Goal: Task Accomplishment & Management: Complete application form

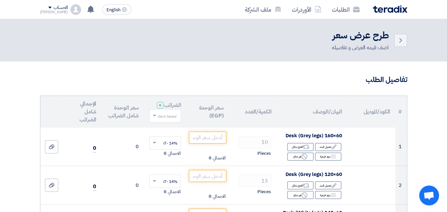
scroll to position [66, 0]
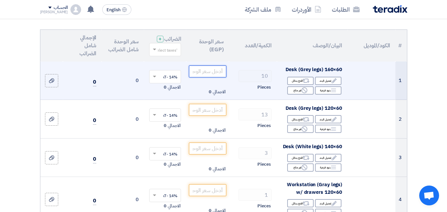
click at [208, 77] on input "number" at bounding box center [207, 72] width 37 height 12
click at [195, 87] on td "الاجمالي 0" at bounding box center [207, 81] width 42 height 38
click at [198, 77] on input "number" at bounding box center [207, 72] width 37 height 12
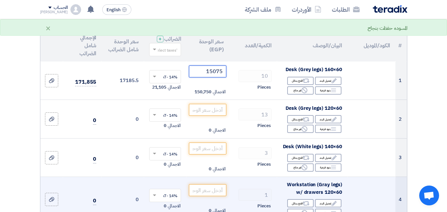
type input "15075"
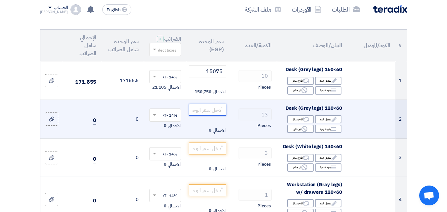
click at [218, 113] on input "number" at bounding box center [207, 110] width 37 height 12
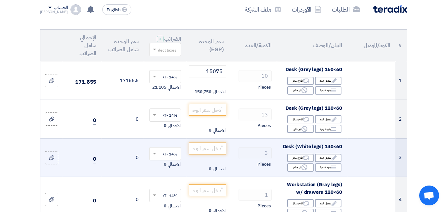
click at [148, 169] on td "14% -VAT × الاجمالي 0" at bounding box center [165, 157] width 42 height 39
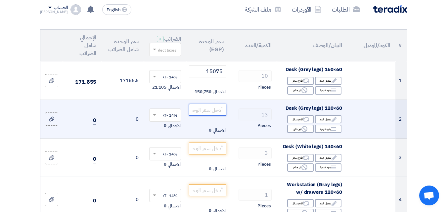
click at [209, 116] on input "number" at bounding box center [207, 110] width 37 height 12
type input "12900"
click at [237, 121] on div "13" at bounding box center [252, 115] width 37 height 12
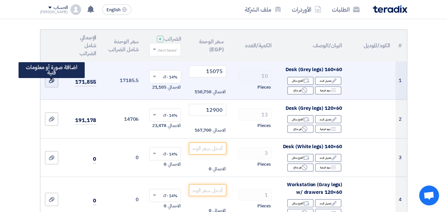
click at [51, 83] on use at bounding box center [51, 80] width 5 height 5
click at [0, 0] on input "file" at bounding box center [0, 0] width 0 height 0
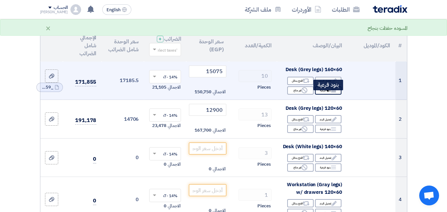
click at [338, 94] on div "Breakdown بنود فرعية" at bounding box center [328, 90] width 26 height 8
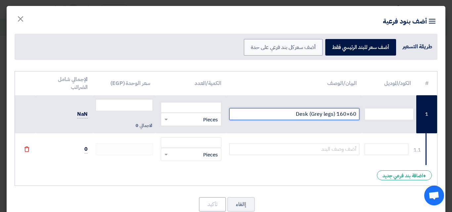
click at [282, 116] on input "Desk (Grey legs) 160×60" at bounding box center [294, 114] width 130 height 12
type input "Desk (Grey legs) 160×60"
click at [326, 143] on td at bounding box center [295, 149] width 136 height 32
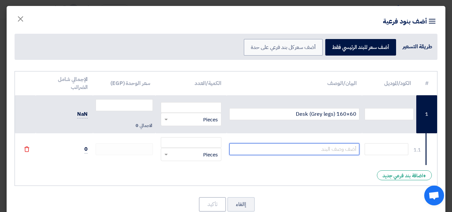
click at [326, 146] on input "text" at bounding box center [294, 149] width 130 height 12
type input "d"
type input "Drawer unit"
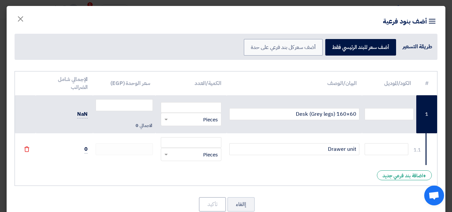
click at [206, 148] on ng-select "RFQ_STEP1.ITEMS.2.TYPE_PLACEHOLDER × Pieces" at bounding box center [191, 154] width 60 height 13
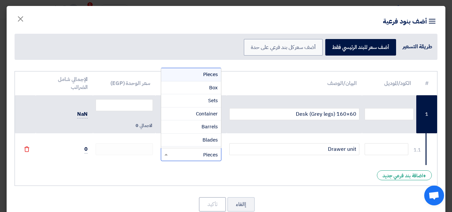
click at [200, 153] on div "RFQ_STEP1.ITEMS.2.TYPE_PLACEHOLDER × Pieces" at bounding box center [195, 155] width 51 height 8
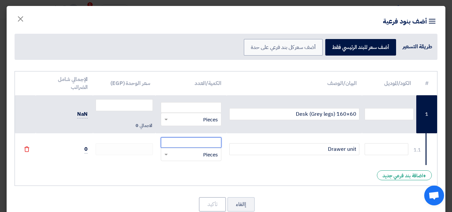
click at [201, 139] on input "number" at bounding box center [191, 142] width 60 height 11
click at [24, 18] on span "×" at bounding box center [21, 19] width 8 height 20
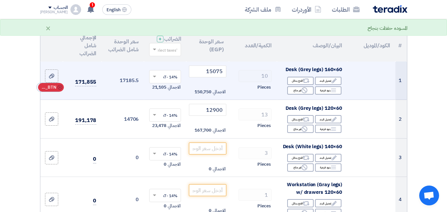
click at [54, 91] on span "RFQ_STEP1.ITEMS_DELETE_BTN" at bounding box center [48, 87] width 16 height 7
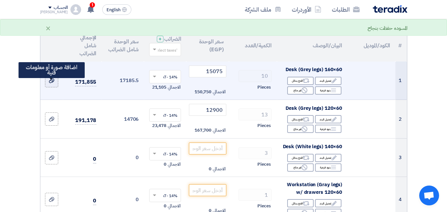
click at [52, 83] on use at bounding box center [51, 80] width 5 height 5
click at [0, 0] on input "file" at bounding box center [0, 0] width 0 height 0
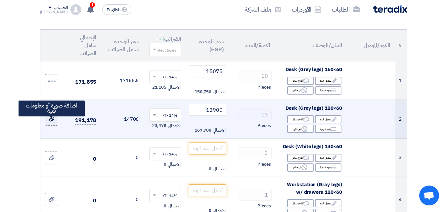
click at [52, 122] on icon at bounding box center [51, 119] width 5 height 5
click at [0, 0] on input "file" at bounding box center [0, 0] width 0 height 0
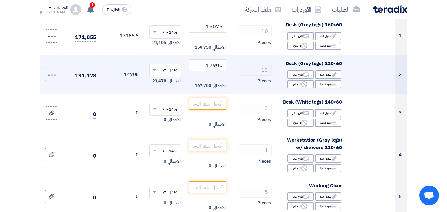
scroll to position [132, 0]
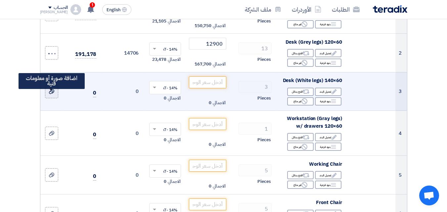
click at [51, 95] on div at bounding box center [51, 92] width 7 height 8
click at [0, 0] on input "file" at bounding box center [0, 0] width 0 height 0
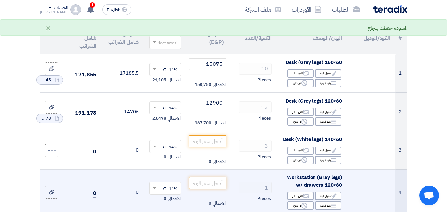
scroll to position [66, 0]
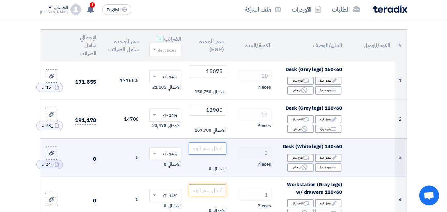
click at [206, 155] on input "number" at bounding box center [207, 149] width 37 height 12
type input "14000"
click at [232, 171] on td "3 Pieces" at bounding box center [253, 157] width 48 height 39
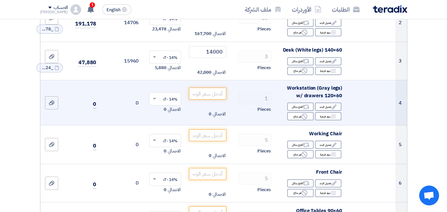
scroll to position [166, 0]
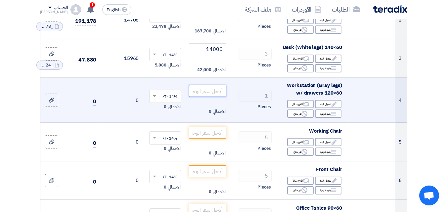
click at [192, 97] on input "number" at bounding box center [207, 91] width 37 height 12
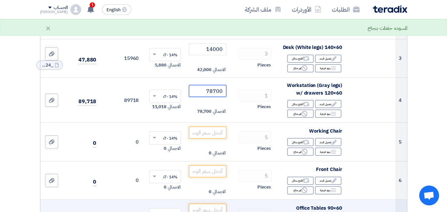
type input "78700"
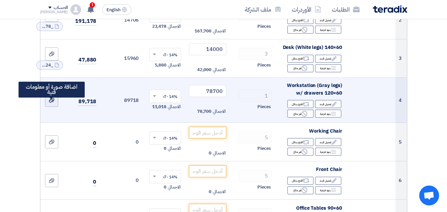
click at [58, 105] on label at bounding box center [51, 100] width 13 height 13
click at [0, 0] on input "file" at bounding box center [0, 0] width 0 height 0
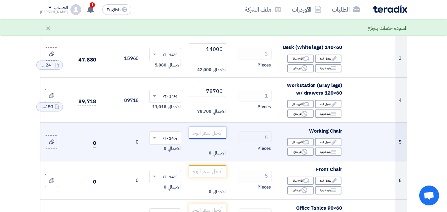
click at [195, 136] on input "number" at bounding box center [207, 133] width 37 height 12
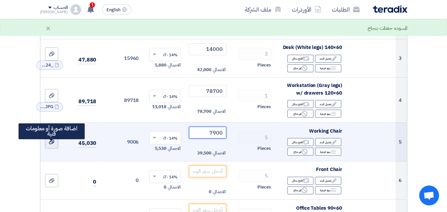
type input "7900"
click at [54, 145] on icon at bounding box center [51, 141] width 5 height 5
click at [0, 0] on input "file" at bounding box center [0, 0] width 0 height 0
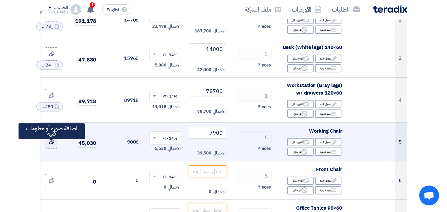
click at [46, 146] on label at bounding box center [51, 141] width 13 height 13
click at [0, 0] on input "file" at bounding box center [0, 0] width 0 height 0
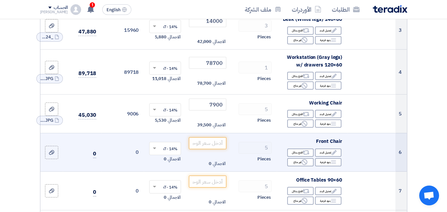
scroll to position [232, 0]
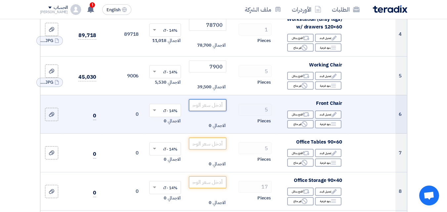
click at [213, 111] on input "number" at bounding box center [207, 105] width 37 height 12
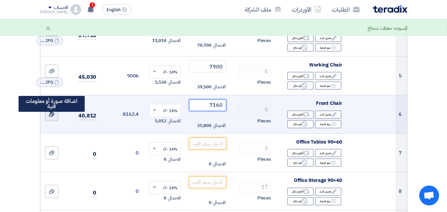
type input "7160"
click at [47, 121] on label at bounding box center [51, 114] width 13 height 13
click at [0, 0] on input "file" at bounding box center [0, 0] width 0 height 0
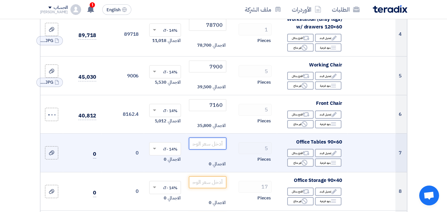
click at [207, 150] on input "number" at bounding box center [207, 144] width 37 height 12
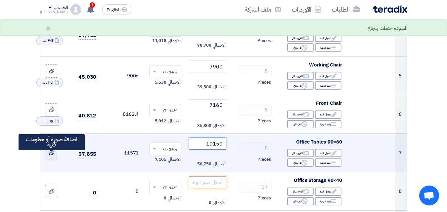
type input "10150"
click at [53, 156] on icon at bounding box center [51, 152] width 5 height 5
click at [0, 0] on input "file" at bounding box center [0, 0] width 0 height 0
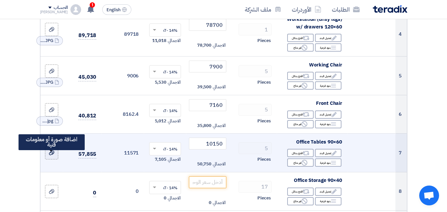
click at [47, 159] on label at bounding box center [51, 152] width 13 height 13
click at [0, 0] on input "file" at bounding box center [0, 0] width 0 height 0
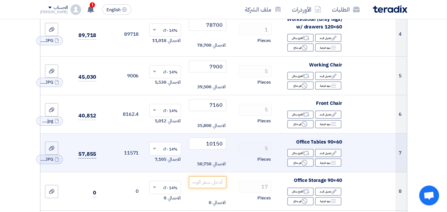
scroll to position [265, 0]
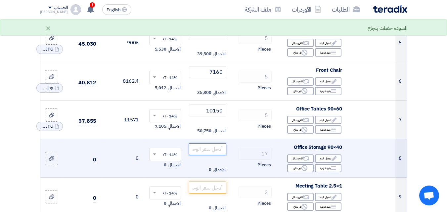
click at [211, 155] on input "number" at bounding box center [207, 149] width 37 height 12
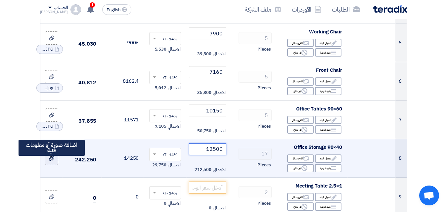
type input "12500"
click at [58, 165] on label at bounding box center [51, 158] width 13 height 13
click at [0, 0] on input "file" at bounding box center [0, 0] width 0 height 0
click at [47, 165] on label at bounding box center [51, 158] width 13 height 13
click at [0, 0] on input "file" at bounding box center [0, 0] width 0 height 0
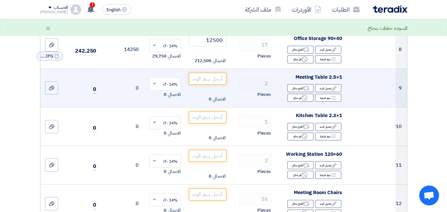
scroll to position [397, 0]
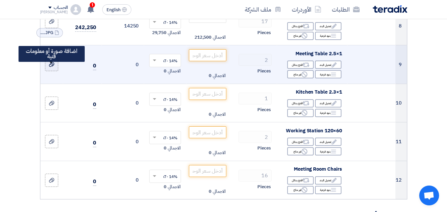
click at [52, 67] on use at bounding box center [51, 64] width 5 height 5
click at [0, 0] on input "file" at bounding box center [0, 0] width 0 height 0
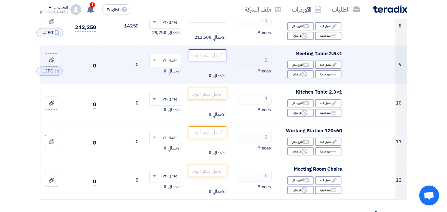
click at [199, 61] on input "number" at bounding box center [207, 55] width 37 height 12
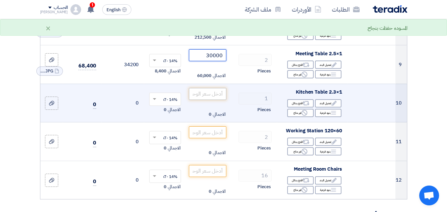
type input "30000"
click at [198, 99] on input "number" at bounding box center [207, 94] width 37 height 12
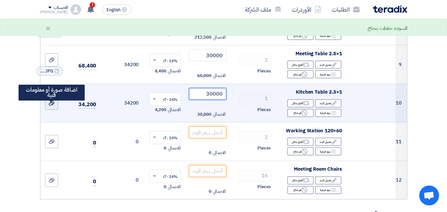
type input "30000"
click at [52, 106] on icon at bounding box center [51, 103] width 5 height 5
click at [0, 0] on input "file" at bounding box center [0, 0] width 0 height 0
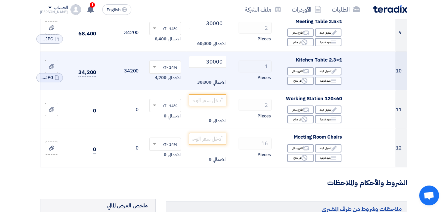
scroll to position [430, 0]
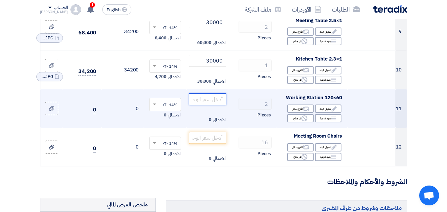
click at [203, 104] on input "number" at bounding box center [207, 99] width 37 height 12
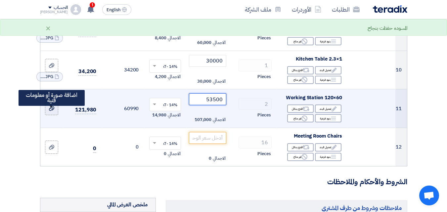
type input "53500"
click at [53, 111] on icon at bounding box center [51, 108] width 5 height 5
click at [0, 0] on input "file" at bounding box center [0, 0] width 0 height 0
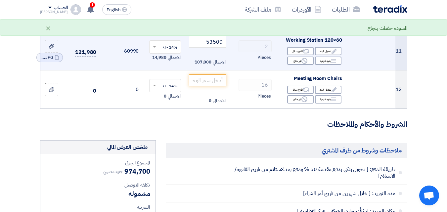
scroll to position [497, 0]
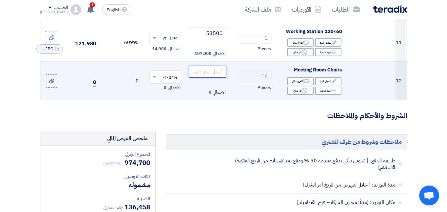
click at [201, 78] on input "number" at bounding box center [207, 72] width 37 height 12
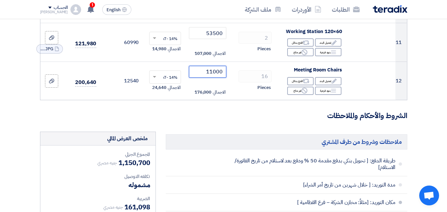
type input "11000"
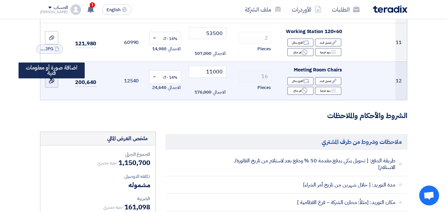
click at [51, 84] on icon at bounding box center [51, 80] width 5 height 5
click at [0, 0] on input "file" at bounding box center [0, 0] width 0 height 0
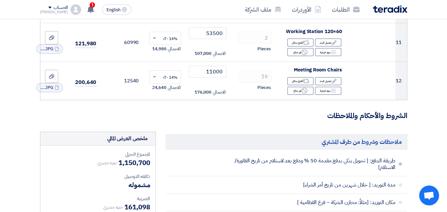
click at [298, 176] on li "طريقة الدفع: [ تحويل بنكي بدفع مقدمة 50 % ودفع بعد لاستلام من تاريخ الفاتورة/ال…" at bounding box center [287, 164] width 242 height 24
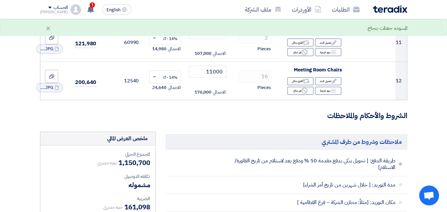
click at [297, 176] on li "طريقة الدفع: [ تحويل بنكي بدفع مقدمة 50 % ودفع بعد لاستلام من تاريخ الفاتورة/ال…" at bounding box center [287, 164] width 242 height 24
click at [296, 176] on li "طريقة الدفع: [ تحويل بنكي بدفع مقدمة 50 % ودفع بعد لاستلام من تاريخ الفاتورة/ال…" at bounding box center [287, 164] width 242 height 24
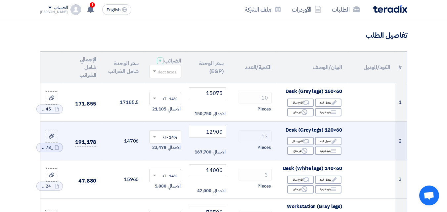
scroll to position [33, 0]
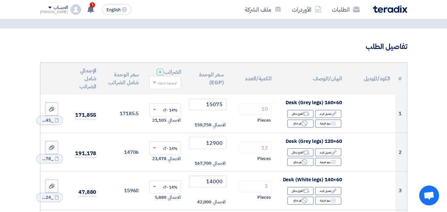
click at [172, 89] on input "text" at bounding box center [169, 83] width 19 height 11
click at [170, 98] on span "14% -VAT" at bounding box center [168, 95] width 18 height 6
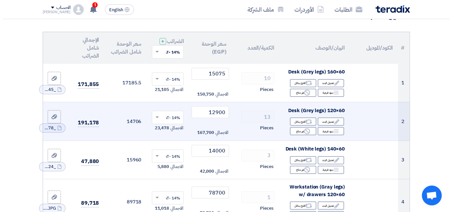
scroll to position [66, 0]
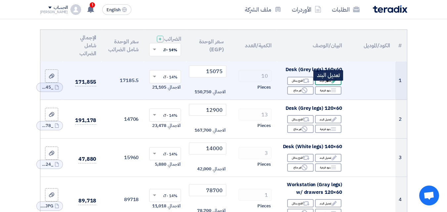
click at [330, 84] on div "Edit تعديل البند" at bounding box center [328, 81] width 26 height 8
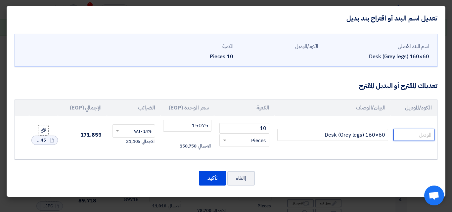
click at [405, 135] on input "text" at bounding box center [414, 135] width 41 height 12
type input "t"
type input "Train Desk"
click at [217, 176] on button "تأكيد" at bounding box center [212, 178] width 27 height 15
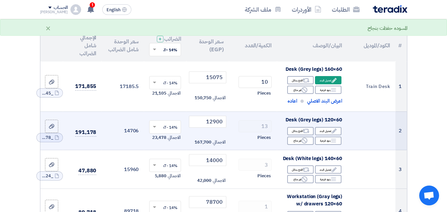
click at [380, 133] on td at bounding box center [372, 131] width 48 height 39
click at [332, 134] on icon "Edit" at bounding box center [334, 131] width 6 height 6
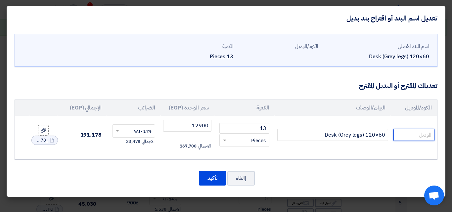
click at [419, 136] on input "text" at bounding box center [414, 135] width 41 height 12
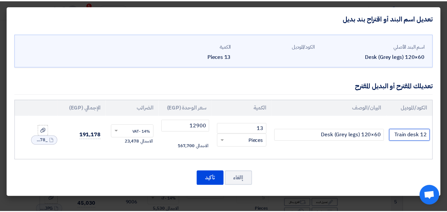
scroll to position [0, 0]
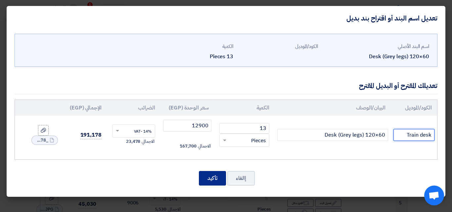
type input "Train desk"
click at [208, 172] on button "تأكيد" at bounding box center [212, 178] width 27 height 15
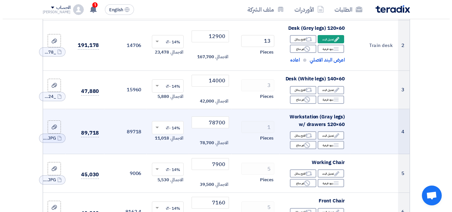
scroll to position [166, 0]
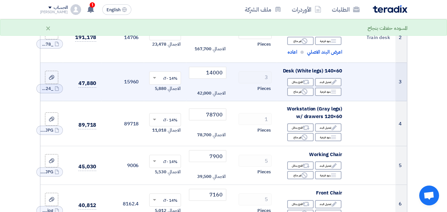
drag, startPoint x: 371, startPoint y: 94, endPoint x: 261, endPoint y: 97, distance: 109.6
click at [245, 100] on td "3 Pieces" at bounding box center [253, 82] width 48 height 39
click at [328, 86] on div "Edit تعديل البند" at bounding box center [328, 82] width 26 height 8
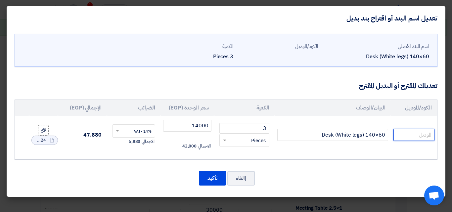
click at [417, 136] on input "text" at bounding box center [414, 135] width 41 height 12
type input "Train Desk"
click at [214, 181] on button "تأكيد" at bounding box center [212, 178] width 27 height 15
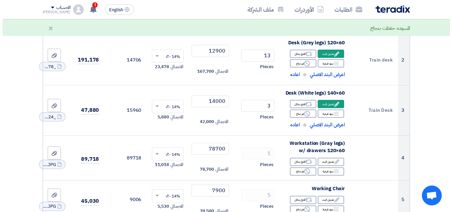
scroll to position [133, 0]
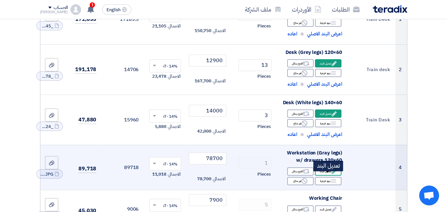
click at [333, 174] on use at bounding box center [334, 171] width 5 height 5
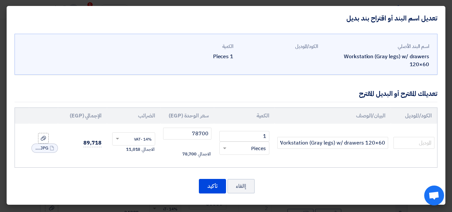
click at [427, 143] on td at bounding box center [414, 143] width 46 height 38
click at [425, 137] on input "text" at bounding box center [414, 143] width 41 height 12
paste input "Train Workstation for 6 person"
drag, startPoint x: 431, startPoint y: 135, endPoint x: 371, endPoint y: 139, distance: 60.0
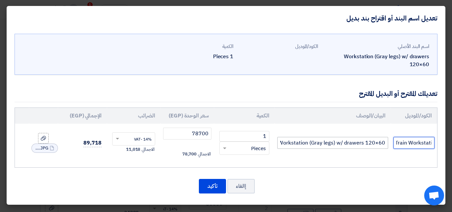
click at [372, 138] on tr "Train Workstation for 6 person Workstation (Gray legs) w/ drawers 120×60 1 RFQ_…" at bounding box center [226, 143] width 422 height 38
type input "Train Workstation for 6 person"
click at [217, 179] on button "تأكيد" at bounding box center [212, 186] width 27 height 15
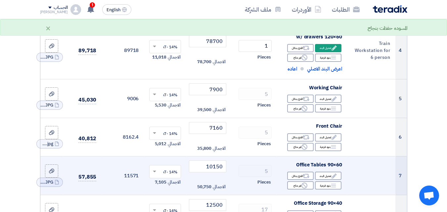
scroll to position [218, 0]
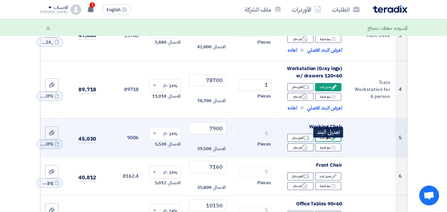
click at [334, 140] on use at bounding box center [334, 137] width 5 height 5
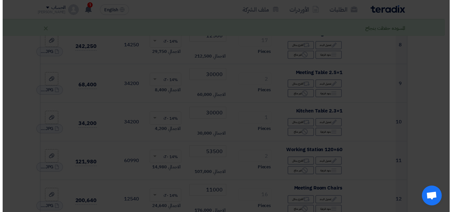
scroll to position [168, 0]
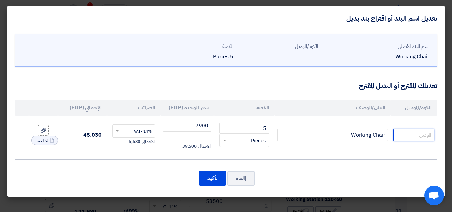
click at [416, 135] on input "text" at bounding box center [414, 135] width 41 height 12
paste input "Inverse Employee Chair"
type input "Inverse Employee Chair"
click at [217, 180] on button "تأكيد" at bounding box center [212, 178] width 27 height 15
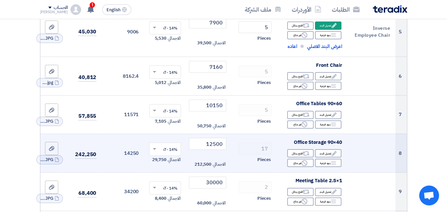
scroll to position [310, 0]
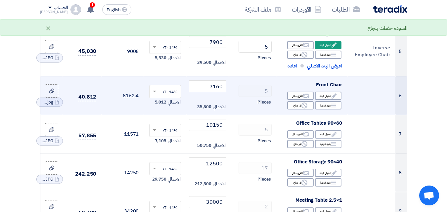
click at [378, 100] on td at bounding box center [372, 95] width 48 height 39
click at [335, 98] on use at bounding box center [334, 95] width 5 height 5
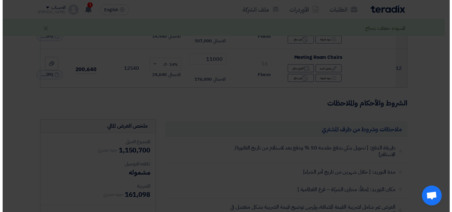
scroll to position [160, 0]
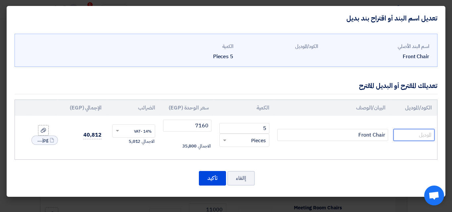
click at [423, 134] on input "text" at bounding box center [414, 135] width 41 height 12
paste input "[PERSON_NAME] waiting Chair"
type input "[PERSON_NAME] waiting Chair"
click at [210, 177] on button "تأكيد" at bounding box center [212, 178] width 27 height 15
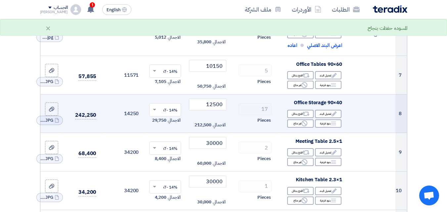
scroll to position [352, 0]
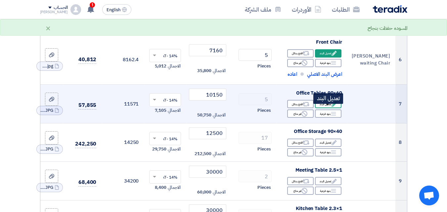
click at [333, 107] on use at bounding box center [334, 104] width 5 height 5
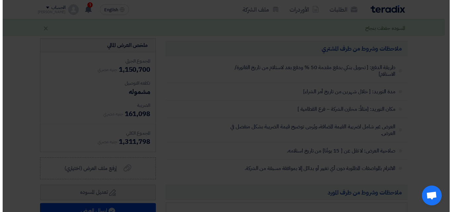
scroll to position [144, 0]
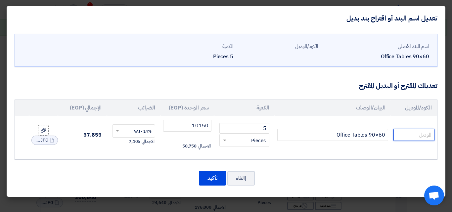
click at [410, 137] on input "text" at bounding box center [414, 135] width 41 height 12
paste input "Casa table"
type input "Casa table"
click at [212, 181] on button "تأكيد" at bounding box center [212, 178] width 27 height 15
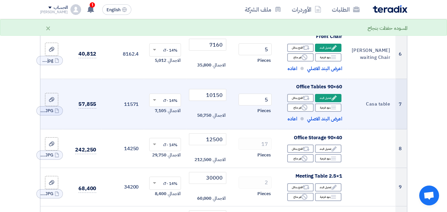
scroll to position [387, 0]
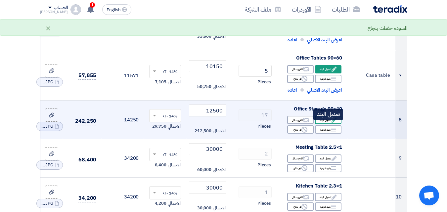
click at [335, 122] on icon "Edit" at bounding box center [334, 120] width 6 height 6
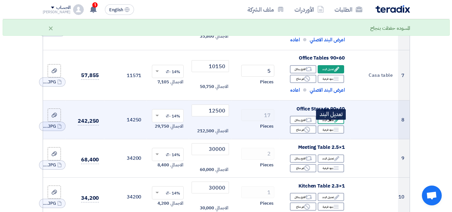
scroll to position [178, 0]
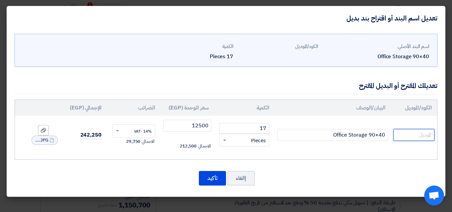
click at [405, 133] on input "text" at bounding box center [414, 135] width 41 height 12
paste input "Cabinet"
type input "Cabinet"
click at [217, 182] on button "تأكيد" at bounding box center [212, 178] width 27 height 15
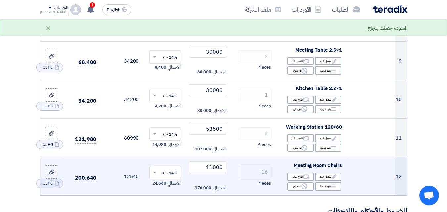
scroll to position [417, 0]
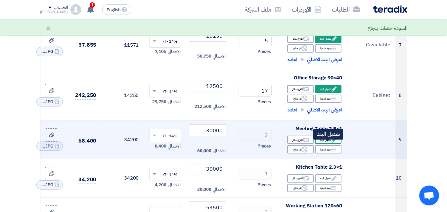
click at [335, 143] on icon "Edit" at bounding box center [334, 140] width 6 height 6
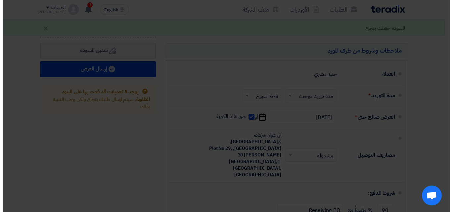
scroll to position [158, 0]
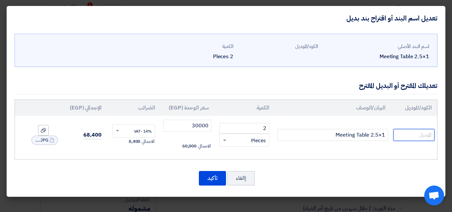
click at [419, 136] on input "text" at bounding box center [414, 135] width 41 height 12
paste input "Train Meeting table"
type input "Train Meeting table"
click at [212, 172] on button "تأكيد" at bounding box center [212, 178] width 27 height 15
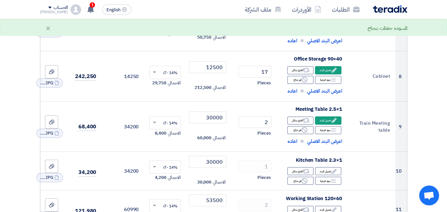
scroll to position [436, 0]
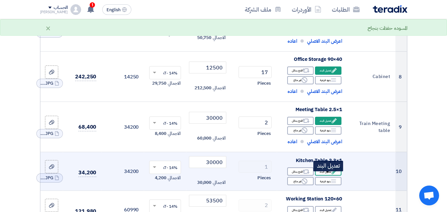
click at [330, 176] on div "Edit تعديل البند" at bounding box center [328, 172] width 26 height 8
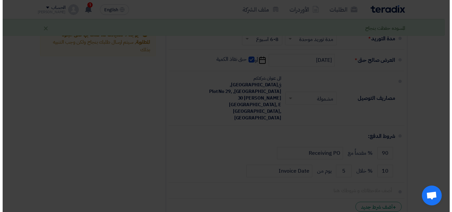
scroll to position [177, 0]
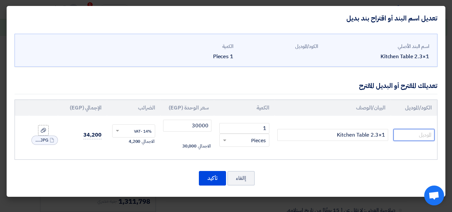
click at [412, 137] on input "text" at bounding box center [414, 135] width 41 height 12
paste input "Train Meeting table"
type input "Train Meeting table"
click at [221, 179] on button "تأكيد" at bounding box center [212, 178] width 27 height 15
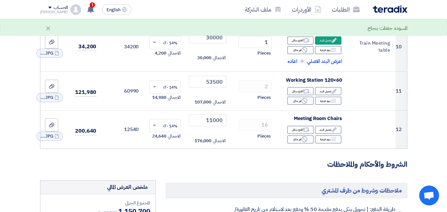
scroll to position [583, 0]
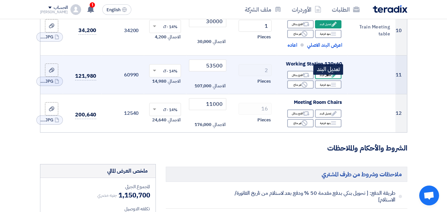
click at [335, 77] on use at bounding box center [334, 75] width 5 height 5
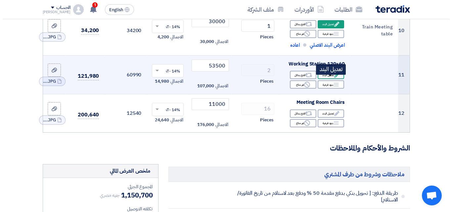
scroll to position [173, 0]
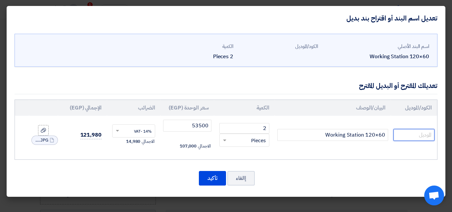
click at [426, 139] on input "text" at bounding box center [414, 135] width 41 height 12
paste input "Train Workstation for 4 person"
type input "Train Workstation for 4 person"
click at [216, 180] on button "تأكيد" at bounding box center [212, 178] width 27 height 15
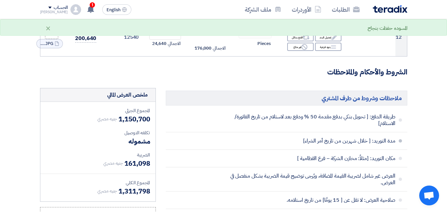
scroll to position [629, 0]
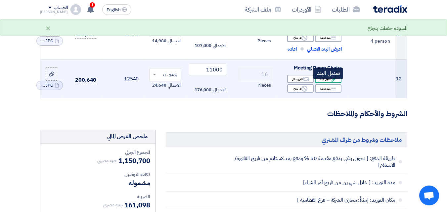
click at [336, 81] on use at bounding box center [334, 78] width 5 height 5
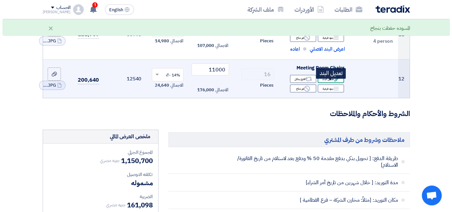
scroll to position [169, 0]
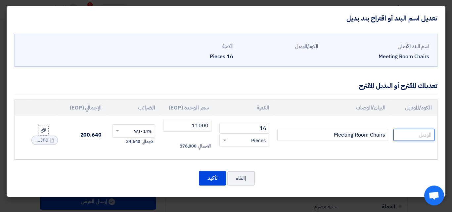
click at [396, 135] on input "text" at bounding box center [414, 135] width 41 height 12
paste input "Spanich chair"
type input "Spanich chair"
click at [221, 176] on button "تأكيد" at bounding box center [212, 178] width 27 height 15
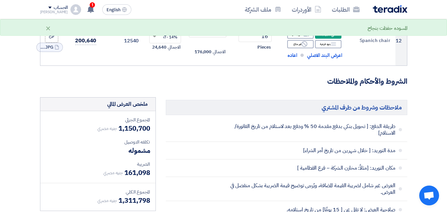
scroll to position [629, 0]
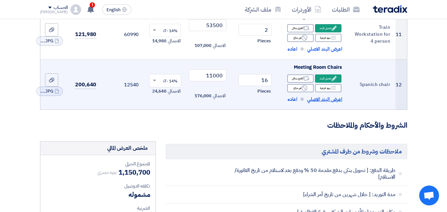
click at [318, 103] on span "اعرض البند الاصلي" at bounding box center [324, 100] width 35 height 8
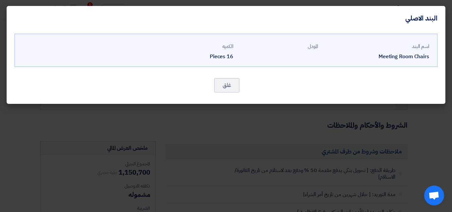
click at [266, 122] on modal-container "[DEMOGRAPHIC_DATA] اسم البند Meeting Room Chairs المودل الكميه" at bounding box center [226, 106] width 452 height 212
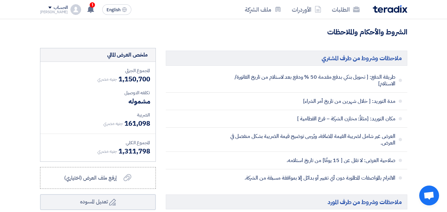
scroll to position [728, 0]
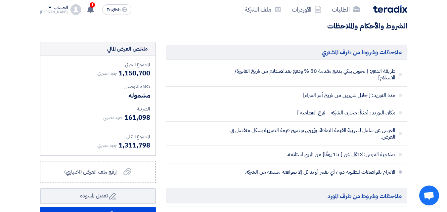
click at [215, 172] on li "الالتزام بالمواصفات المطلوبة دون أي تغيير أو بدائل إلا بموافقة مسبقة من الشركة." at bounding box center [287, 172] width 242 height 17
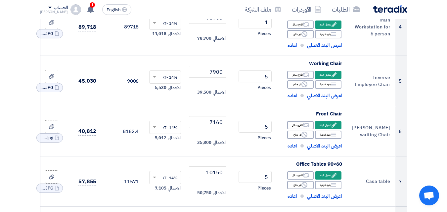
scroll to position [298, 0]
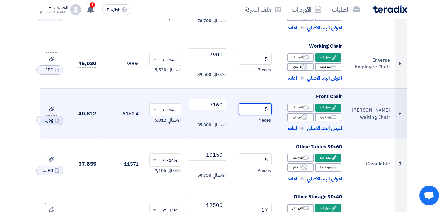
click at [270, 115] on input "5" at bounding box center [255, 109] width 33 height 12
click at [269, 107] on td "5 Pieces" at bounding box center [253, 114] width 48 height 50
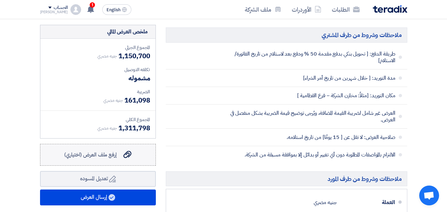
scroll to position [761, 0]
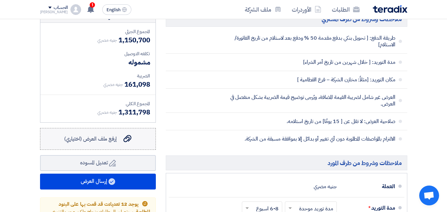
click at [108, 136] on label "إرفع ملف العرض (اختياري) إرفع ملف العرض (اختياري)" at bounding box center [98, 139] width 116 height 22
click at [0, 0] on input "إرفع ملف العرض (اختياري) إرفع ملف العرض (اختياري)" at bounding box center [0, 0] width 0 height 0
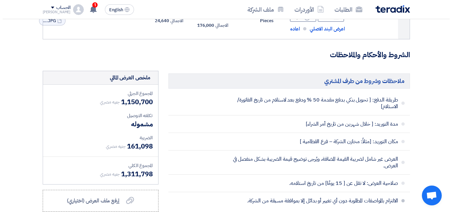
scroll to position [795, 0]
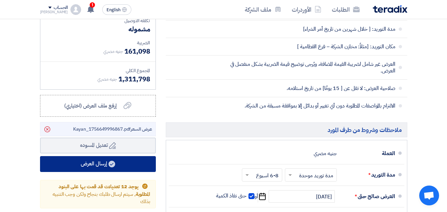
click at [120, 171] on button "إرسال العرض" at bounding box center [98, 164] width 116 height 16
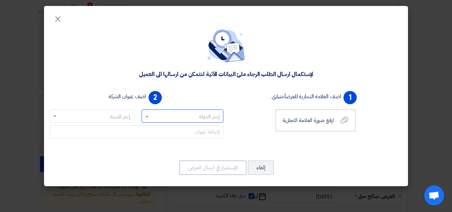
click at [200, 118] on input "text" at bounding box center [186, 116] width 69 height 11
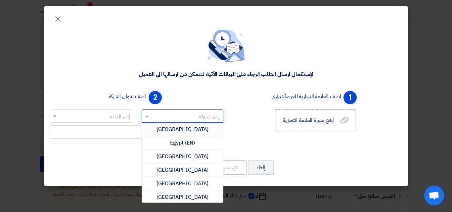
click at [193, 128] on div "[GEOGRAPHIC_DATA]" at bounding box center [182, 130] width 81 height 14
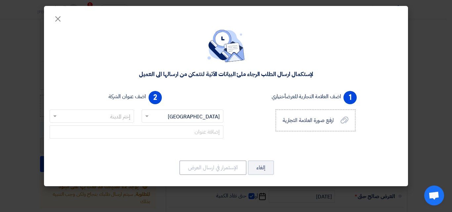
click at [115, 118] on input "text" at bounding box center [95, 116] width 71 height 11
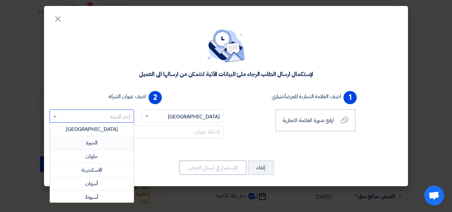
click at [105, 142] on div "الجيزة" at bounding box center [92, 143] width 84 height 14
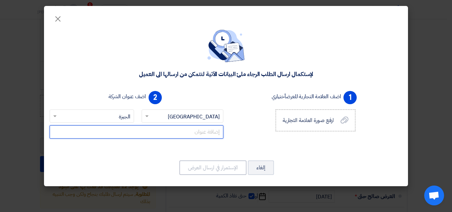
click at [196, 134] on input "text" at bounding box center [137, 131] width 174 height 13
click at [173, 128] on input "text" at bounding box center [137, 131] width 174 height 13
type input "2"
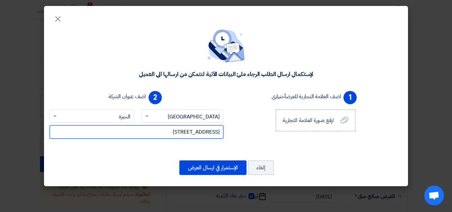
click at [106, 119] on input "text" at bounding box center [95, 116] width 71 height 11
type input "[STREET_ADDRESS]"
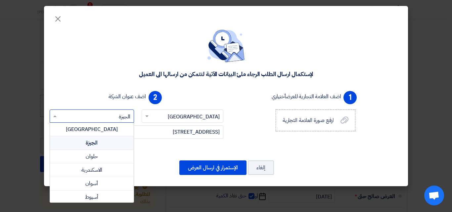
click at [106, 119] on input "text" at bounding box center [95, 116] width 71 height 11
click at [122, 111] on input "text" at bounding box center [95, 116] width 71 height 11
click at [92, 143] on span "الجيزة" at bounding box center [92, 143] width 12 height 8
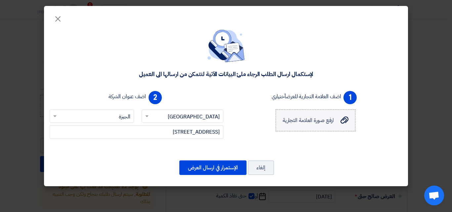
click at [332, 117] on span "ارفع صورة العلامة التجارية" at bounding box center [309, 121] width 52 height 8
click at [0, 0] on input "ارفع صورة العلامة التجارية ارفع صورة العلامة التجارية" at bounding box center [0, 0] width 0 height 0
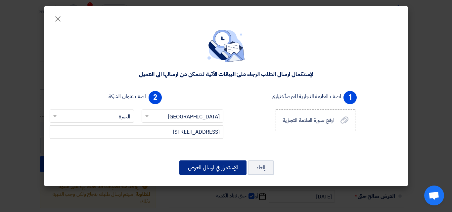
click at [206, 167] on button "الإستمرار في ارسال العرض" at bounding box center [212, 168] width 67 height 15
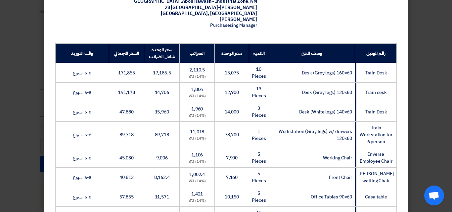
scroll to position [33, 0]
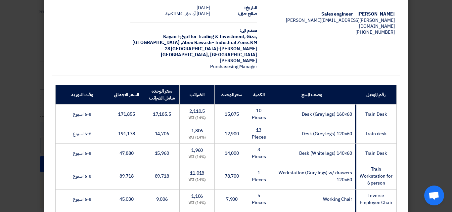
click at [171, 124] on td "14,706" at bounding box center [161, 134] width 35 height 20
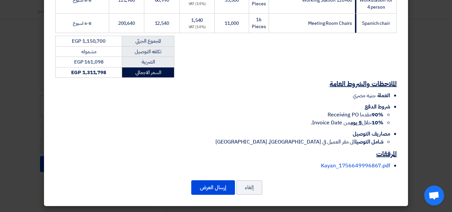
scroll to position [375, 0]
click at [211, 189] on button "إرسال العرض" at bounding box center [213, 187] width 44 height 15
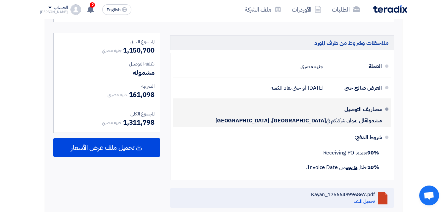
scroll to position [691, 0]
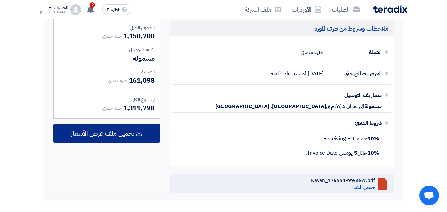
click at [124, 127] on div "تحميل ملف عرض الأسعار" at bounding box center [106, 133] width 107 height 19
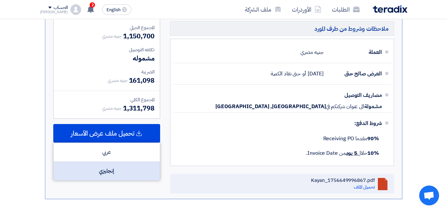
click at [127, 166] on div "إنجليزي" at bounding box center [107, 171] width 106 height 19
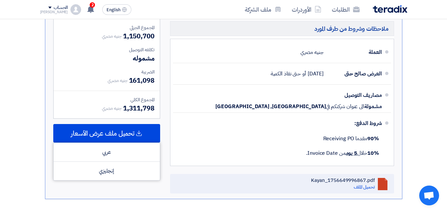
click at [135, 187] on div "المجموع الجزئي جنيه مصري 1,150,700 تكلفه التوصيل مشموله الضريبة" at bounding box center [106, 106] width 117 height 175
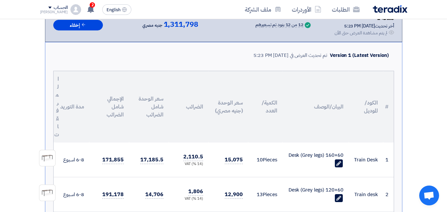
scroll to position [128, 0]
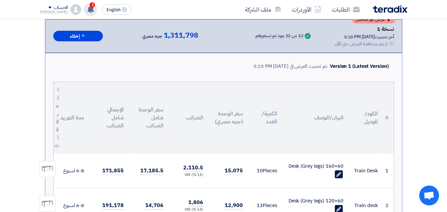
click at [90, 6] on span "2" at bounding box center [92, 4] width 5 height 5
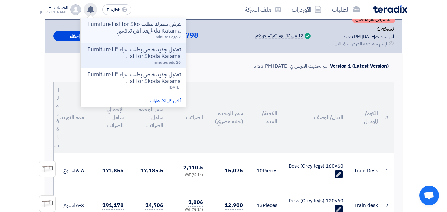
click at [118, 34] on p "عرض سعرك لطلب Furniture List for Skoda Katama لم يعد الان تنافسي" at bounding box center [133, 27] width 95 height 13
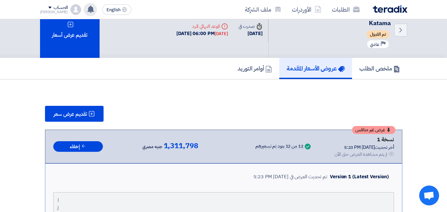
scroll to position [33, 0]
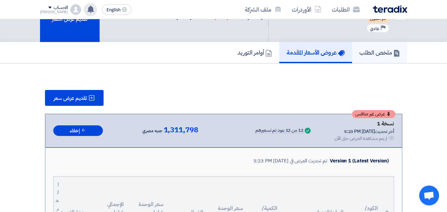
click at [376, 58] on link "ملخص الطلب" at bounding box center [379, 52] width 55 height 21
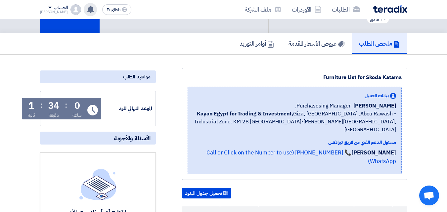
scroll to position [33, 0]
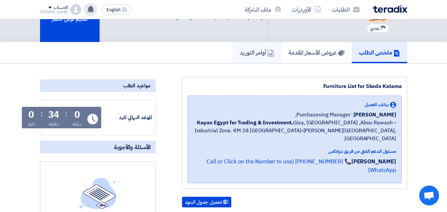
click at [243, 55] on h5 "أوامر التوريد" at bounding box center [257, 53] width 34 height 8
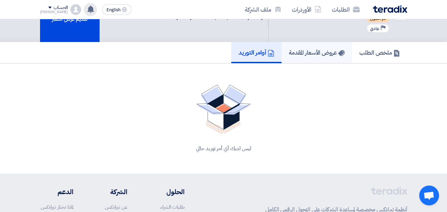
click at [294, 55] on h5 "عروض الأسعار المقدمة" at bounding box center [317, 53] width 56 height 8
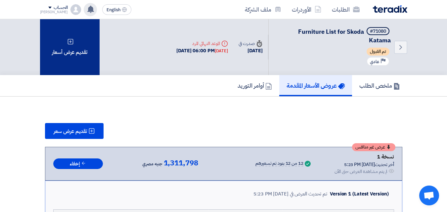
click at [67, 41] on icon at bounding box center [70, 41] width 7 height 7
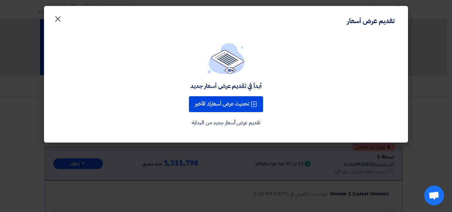
click at [53, 22] on button "×" at bounding box center [58, 17] width 19 height 13
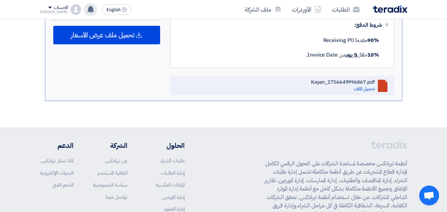
scroll to position [856, 0]
